Goal: Task Accomplishment & Management: Manage account settings

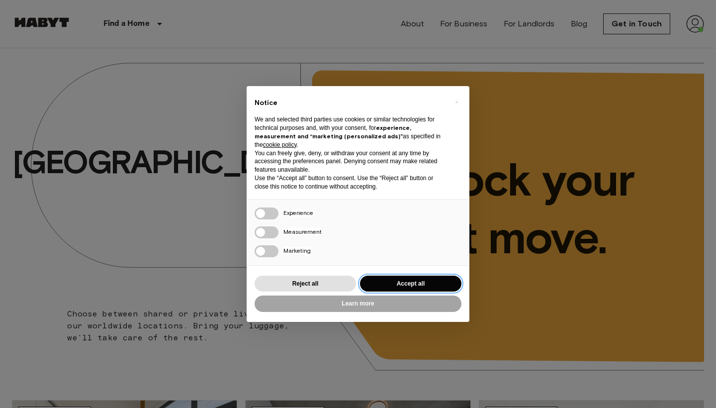
click at [414, 282] on button "Accept all" at bounding box center [410, 283] width 101 height 16
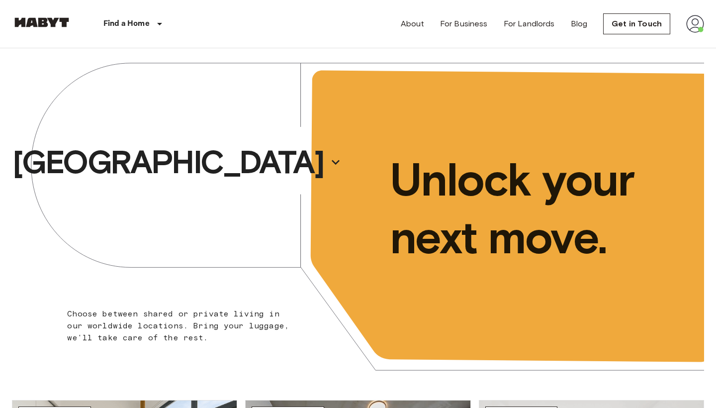
click at [702, 29] on img at bounding box center [695, 24] width 18 height 18
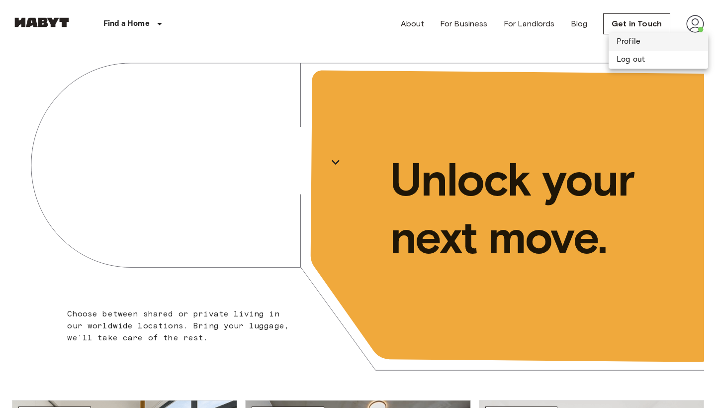
click at [685, 36] on li "Profile" at bounding box center [658, 42] width 99 height 18
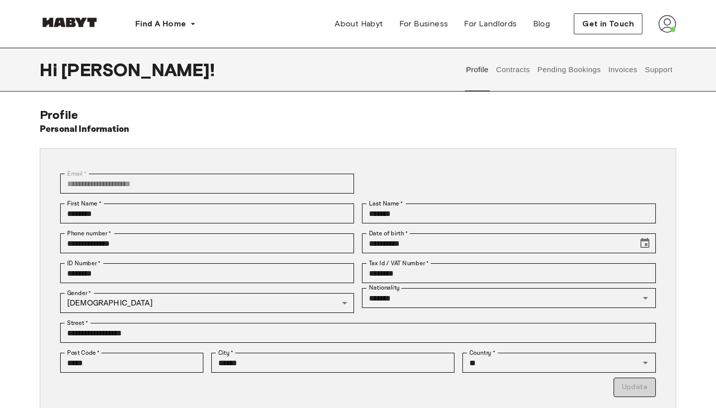
click at [620, 84] on button "Invoices" at bounding box center [622, 70] width 31 height 44
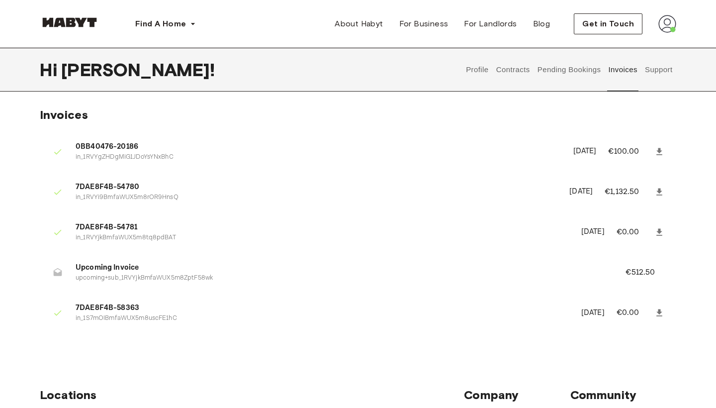
click at [134, 276] on p "upcoming+sub_1RVYjkBmfaWUX5m8ZptF58wk" at bounding box center [339, 277] width 526 height 9
click at [577, 186] on p "[DATE]" at bounding box center [580, 191] width 23 height 11
click at [577, 186] on p "September 17th, 2025" at bounding box center [580, 191] width 23 height 11
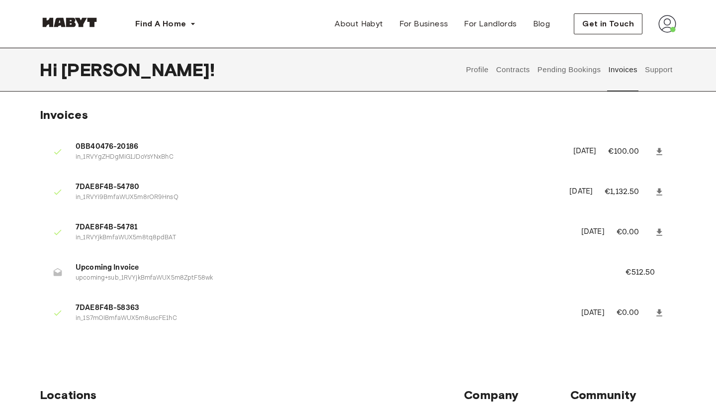
click at [506, 72] on button "Contracts" at bounding box center [513, 70] width 36 height 44
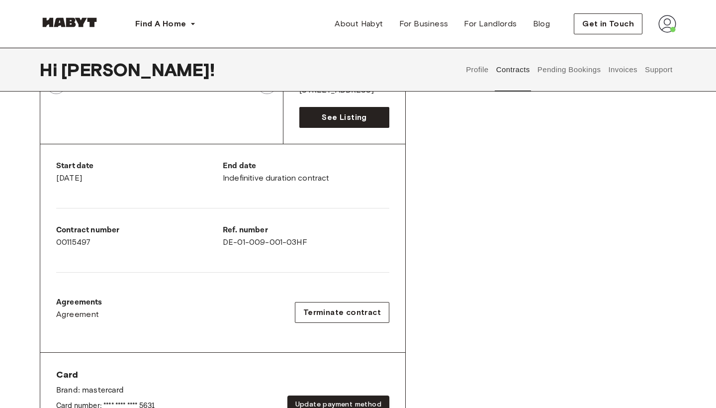
scroll to position [423, 0]
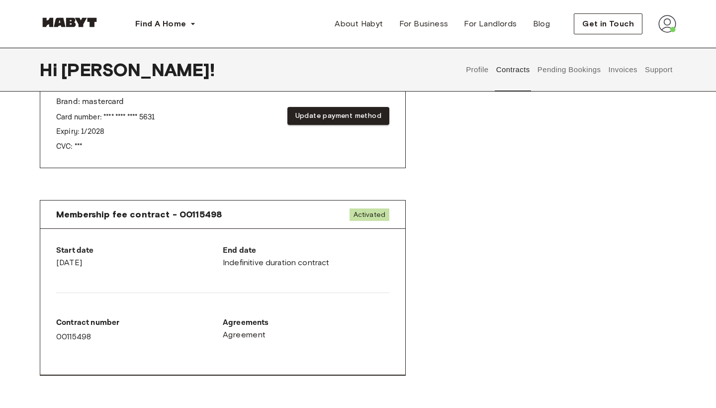
click at [475, 69] on button "Profile" at bounding box center [477, 70] width 25 height 44
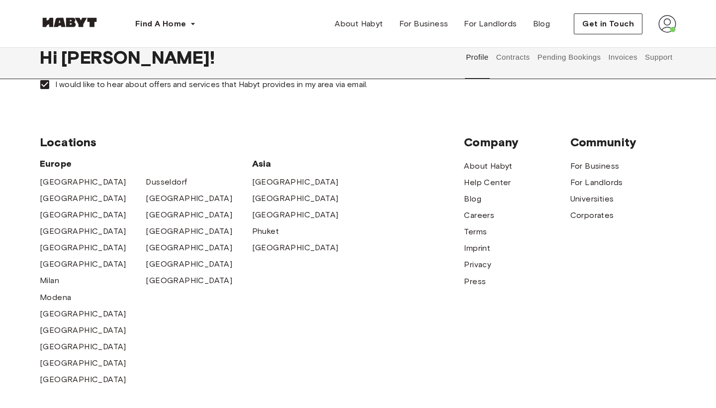
click at [561, 60] on button "Pending Bookings" at bounding box center [569, 57] width 66 height 44
